Goal: Task Accomplishment & Management: Manage account settings

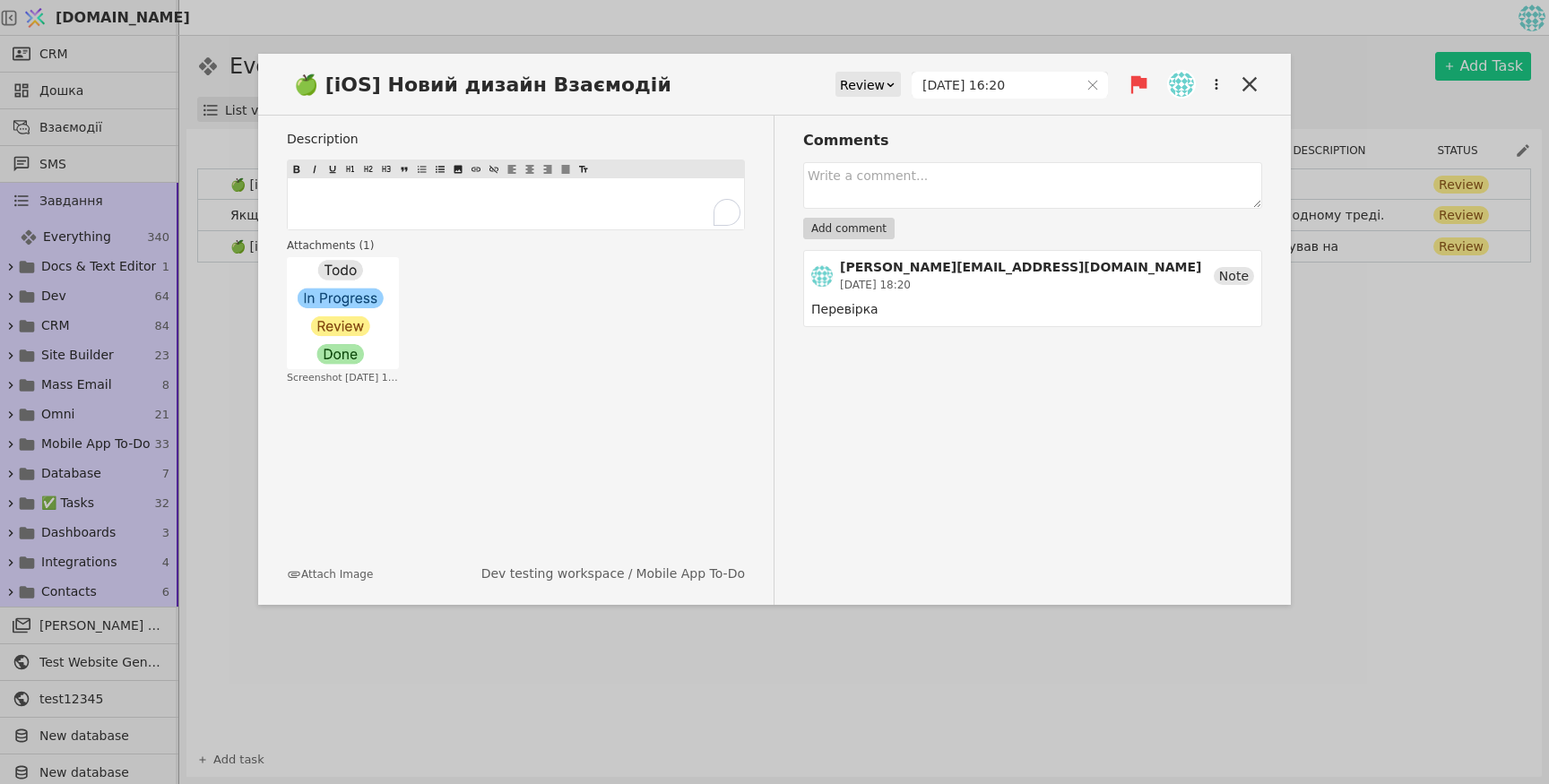
click at [570, 204] on p "﻿" at bounding box center [516, 204] width 449 height 19
click at [980, 455] on div "Comments Add comment [PERSON_NAME][EMAIL_ADDRESS][DOMAIN_NAME] [DATE] 18:20 Not…" at bounding box center [1017, 360] width 488 height 489
click at [1255, 72] on icon at bounding box center [1249, 84] width 25 height 25
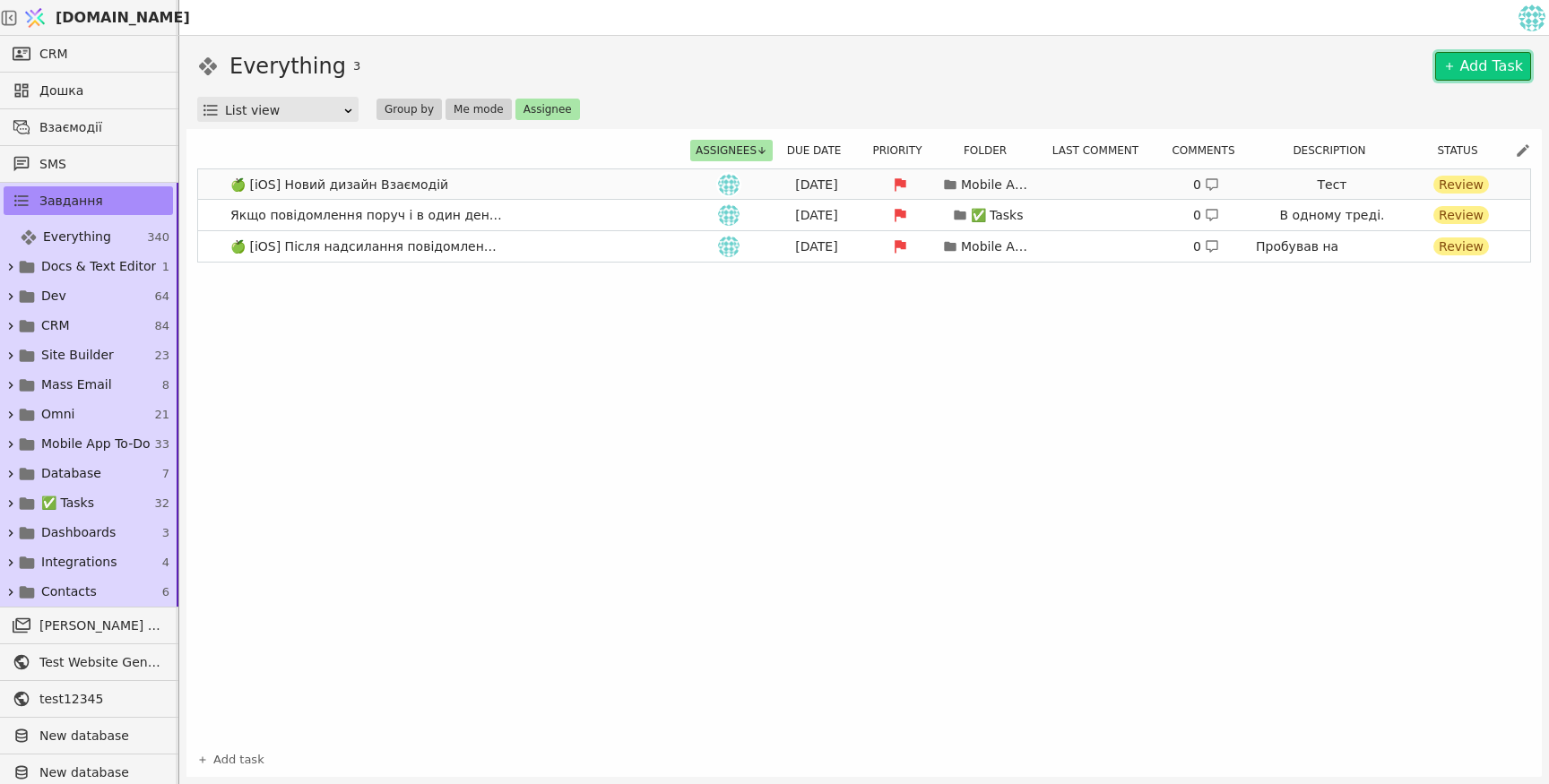
click at [503, 182] on link "🍏 [iOS] Новий дизайн Взаємодій [DATE] Mobile App To-Do 0 Тест Review" at bounding box center [864, 185] width 1332 height 31
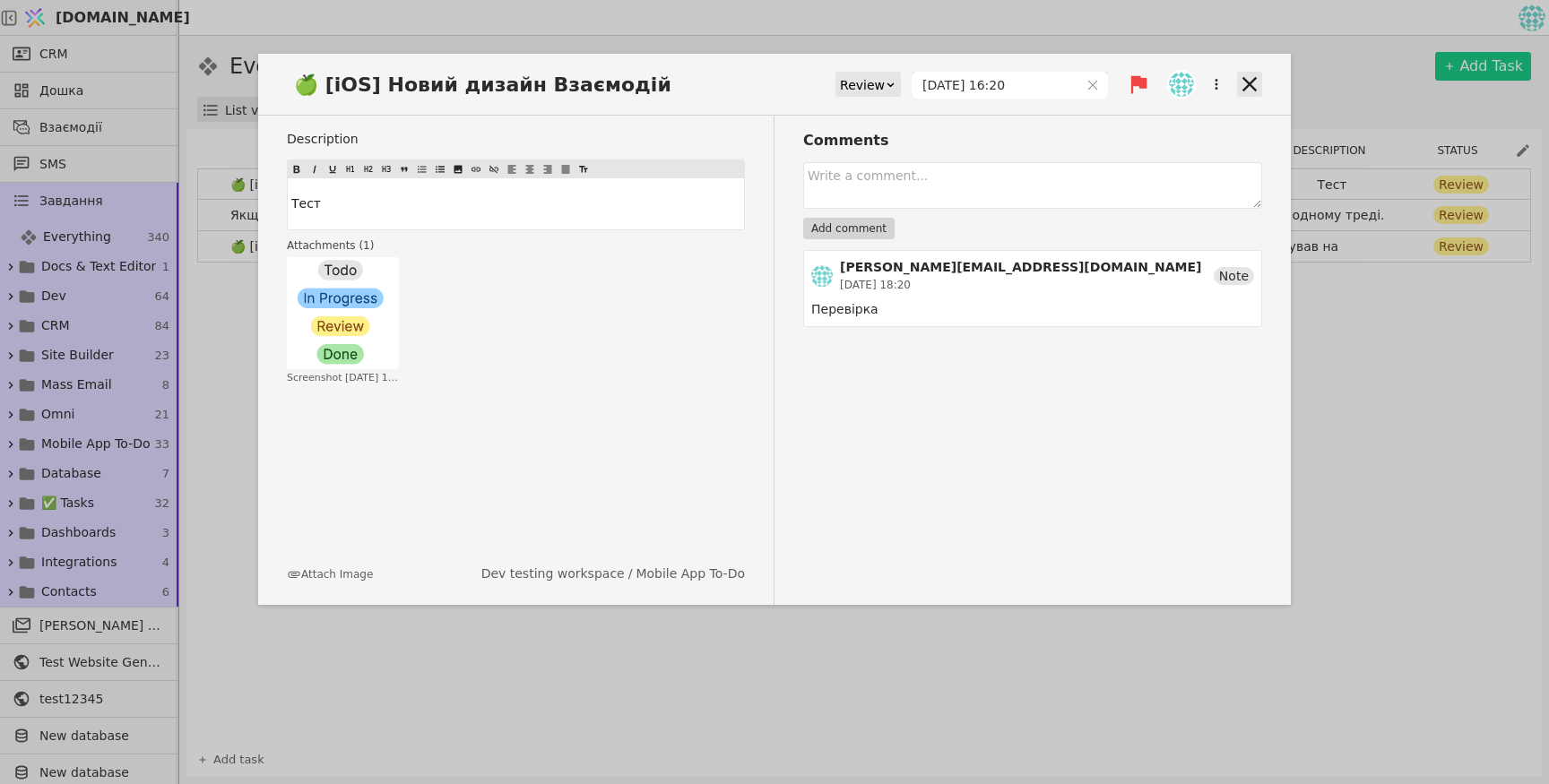
click at [1252, 82] on icon at bounding box center [1249, 84] width 25 height 25
